Goal: Navigation & Orientation: Find specific page/section

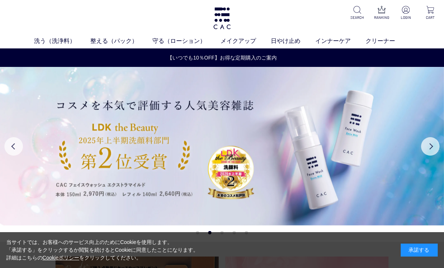
click at [52, 39] on link "洗う（洗浄料）" at bounding box center [62, 41] width 56 height 9
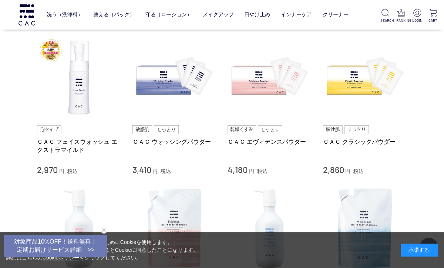
scroll to position [158, 0]
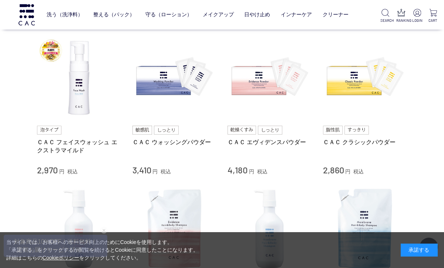
click at [110, 18] on link "整える（パック）" at bounding box center [113, 14] width 41 height 17
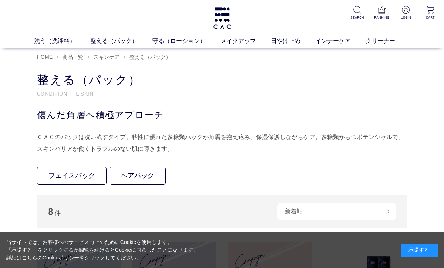
click at [66, 174] on link "フェイスパック" at bounding box center [72, 176] width 70 height 18
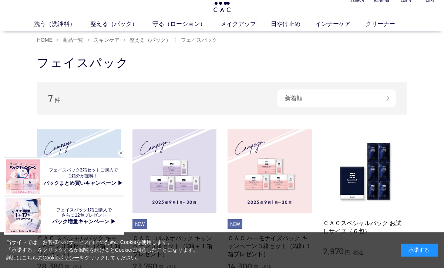
scroll to position [17, 0]
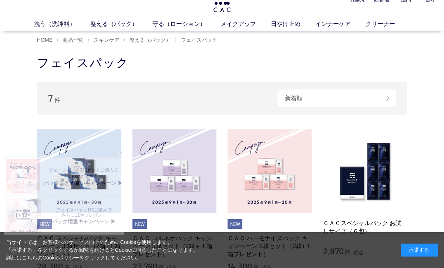
click at [50, 29] on link "洗う（洗浄料）" at bounding box center [62, 24] width 56 height 9
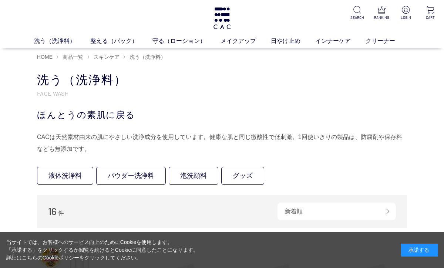
click at [181, 43] on link "守る（ローション）" at bounding box center [187, 41] width 68 height 9
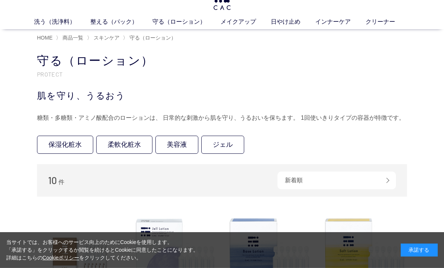
scroll to position [20, 0]
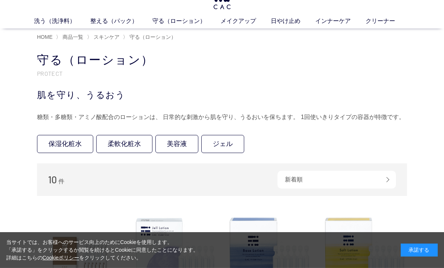
click at [115, 25] on link "整える（パック）" at bounding box center [121, 21] width 62 height 9
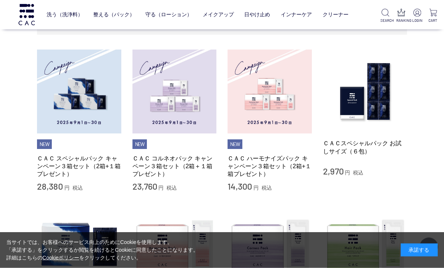
scroll to position [145, 0]
